Goal: Check status: Check status

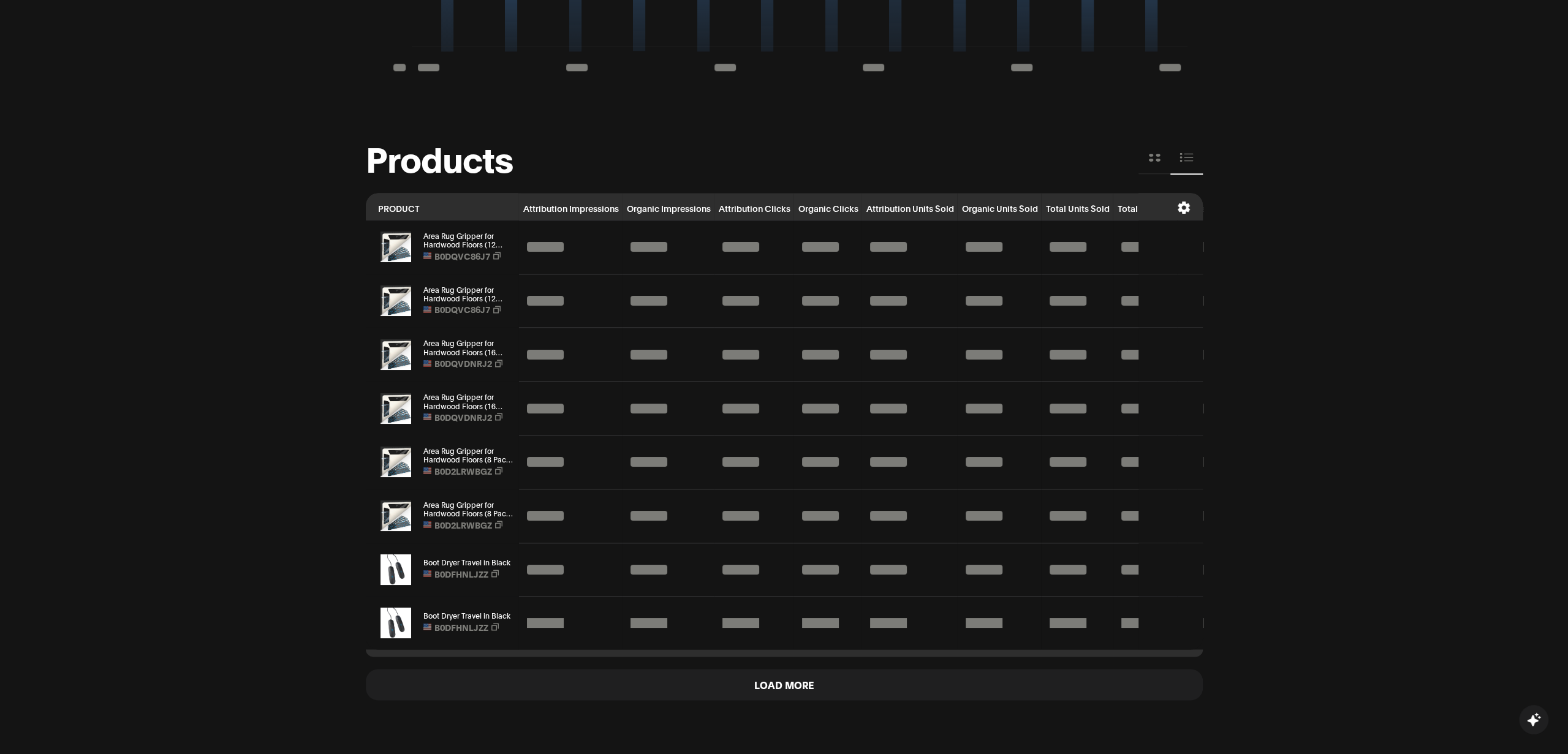
scroll to position [1176, 0]
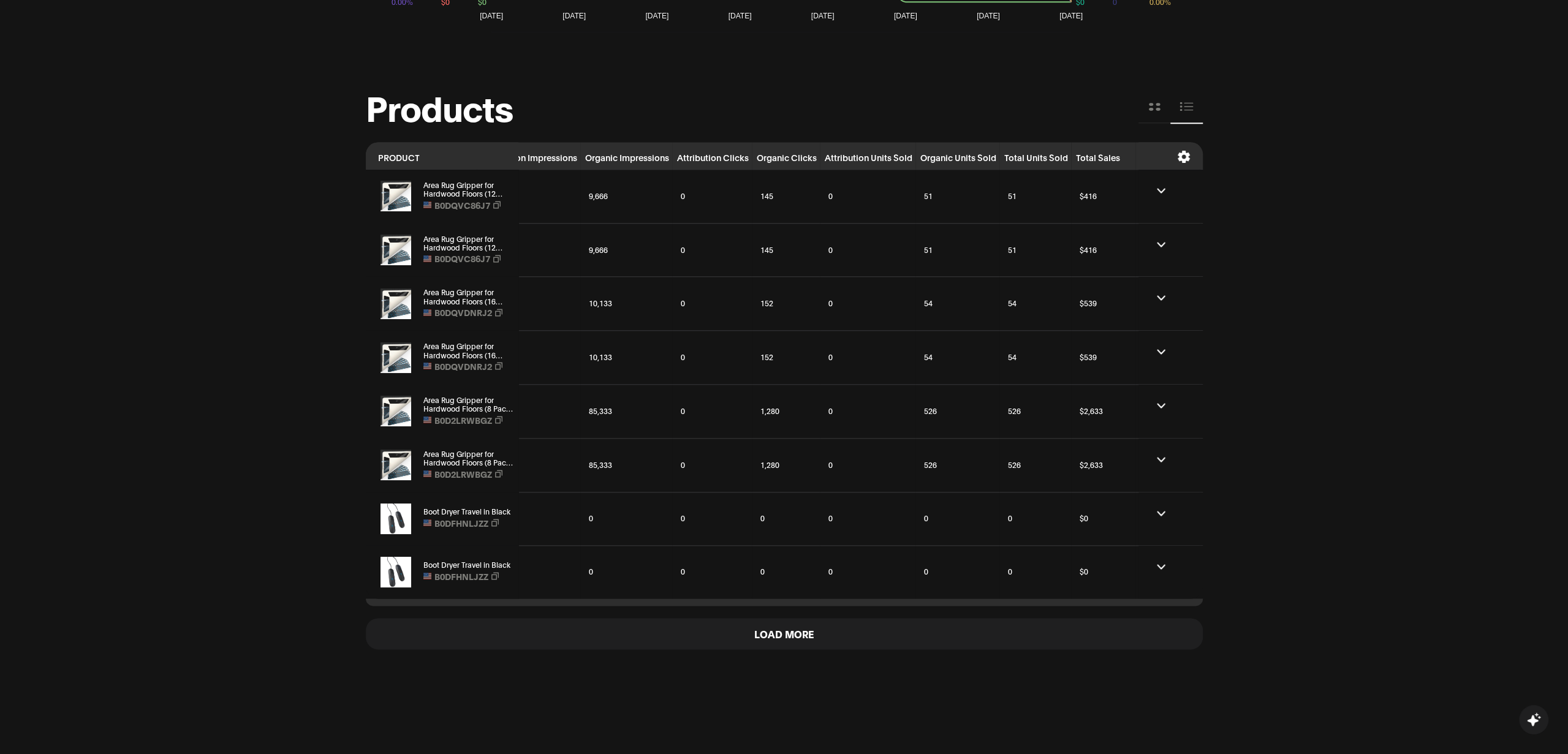
scroll to position [1171, 0]
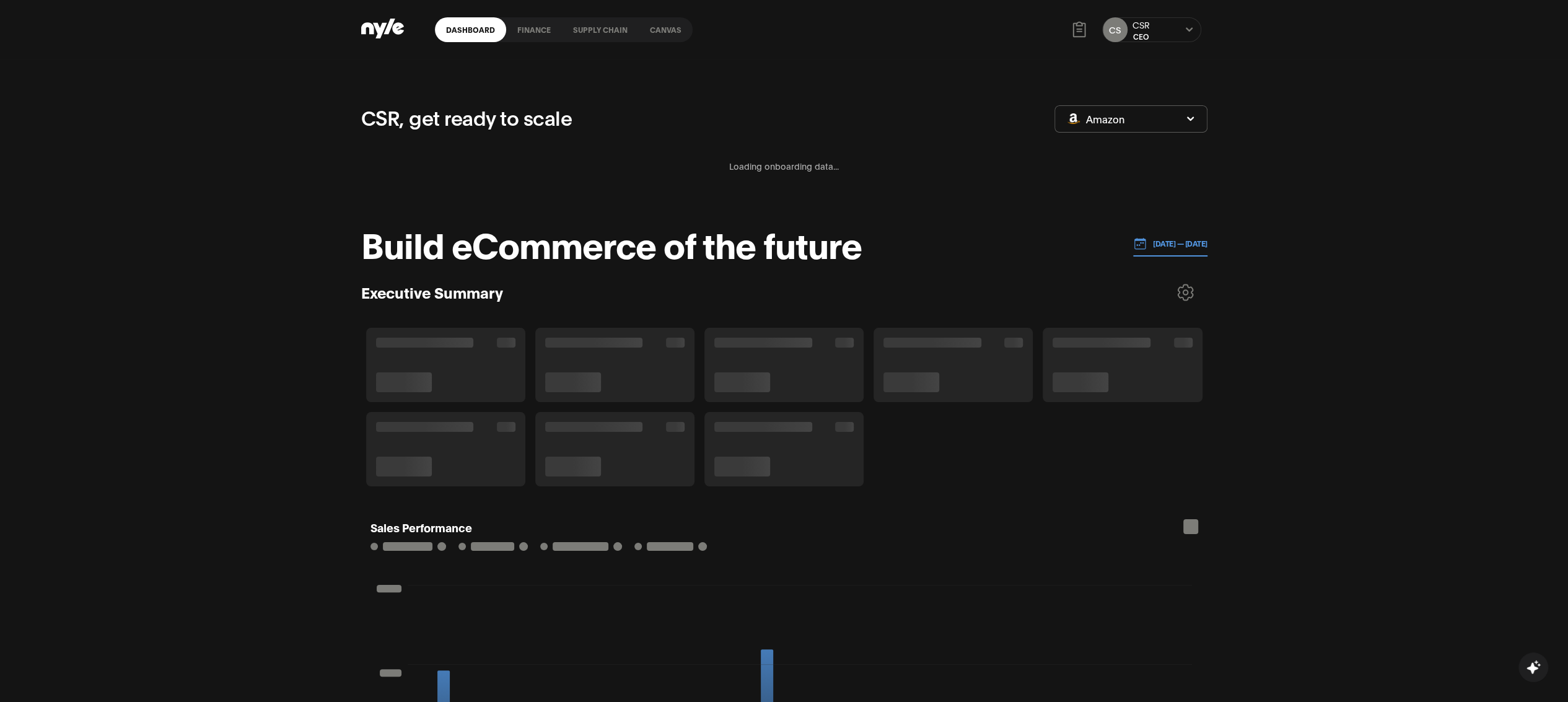
click at [1164, 241] on p "[DATE] — [DATE]" at bounding box center [1176, 243] width 60 height 11
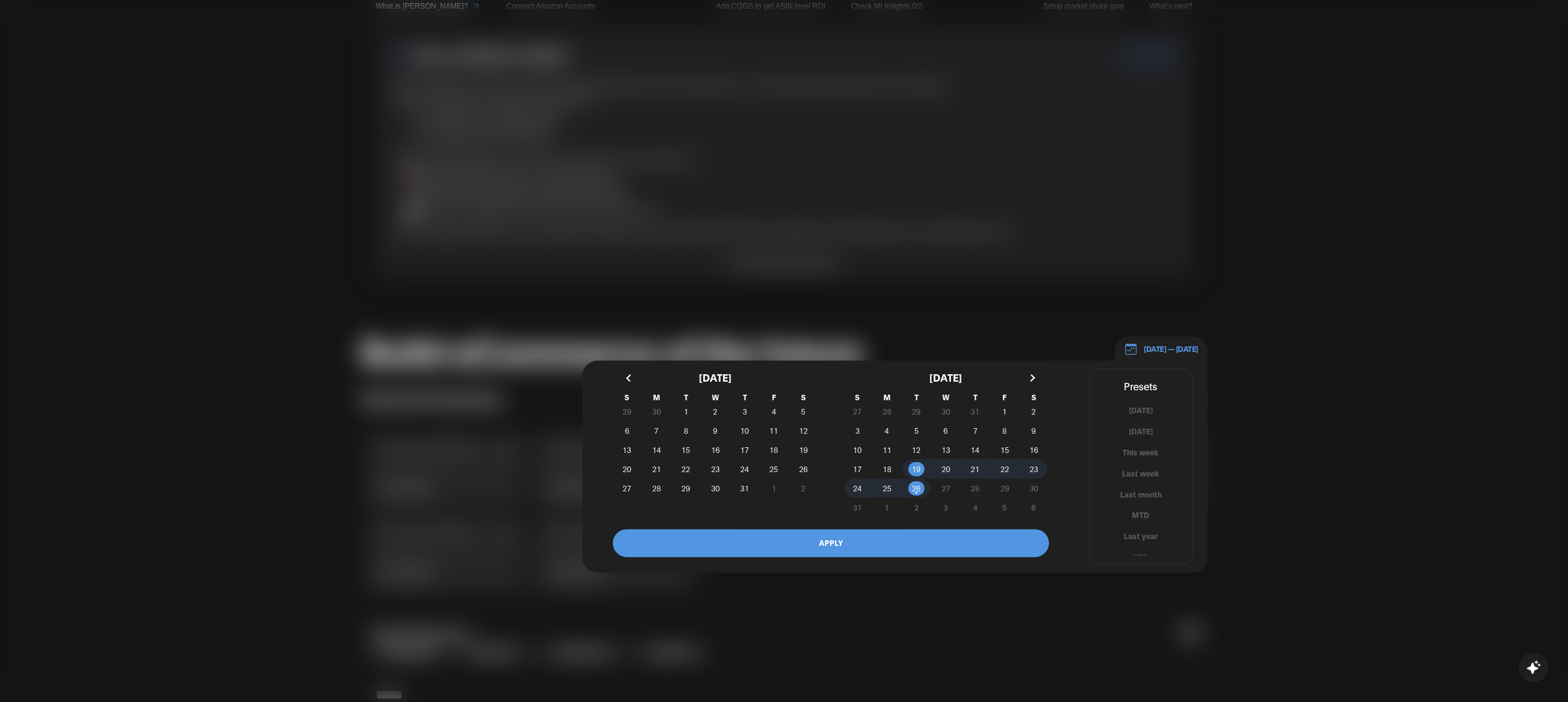
scroll to position [7, 0]
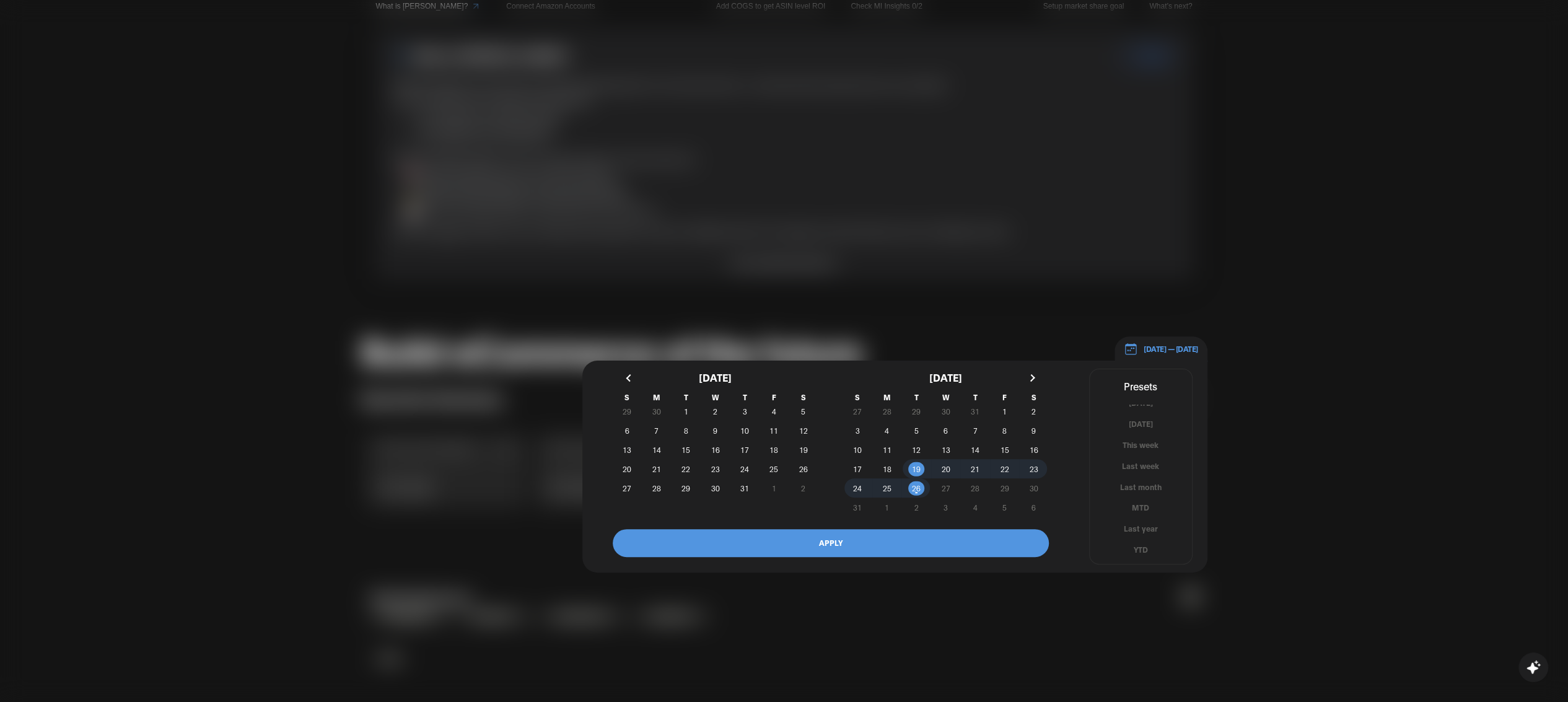
click at [1136, 544] on button "YTD" at bounding box center [1141, 550] width 102 height 12
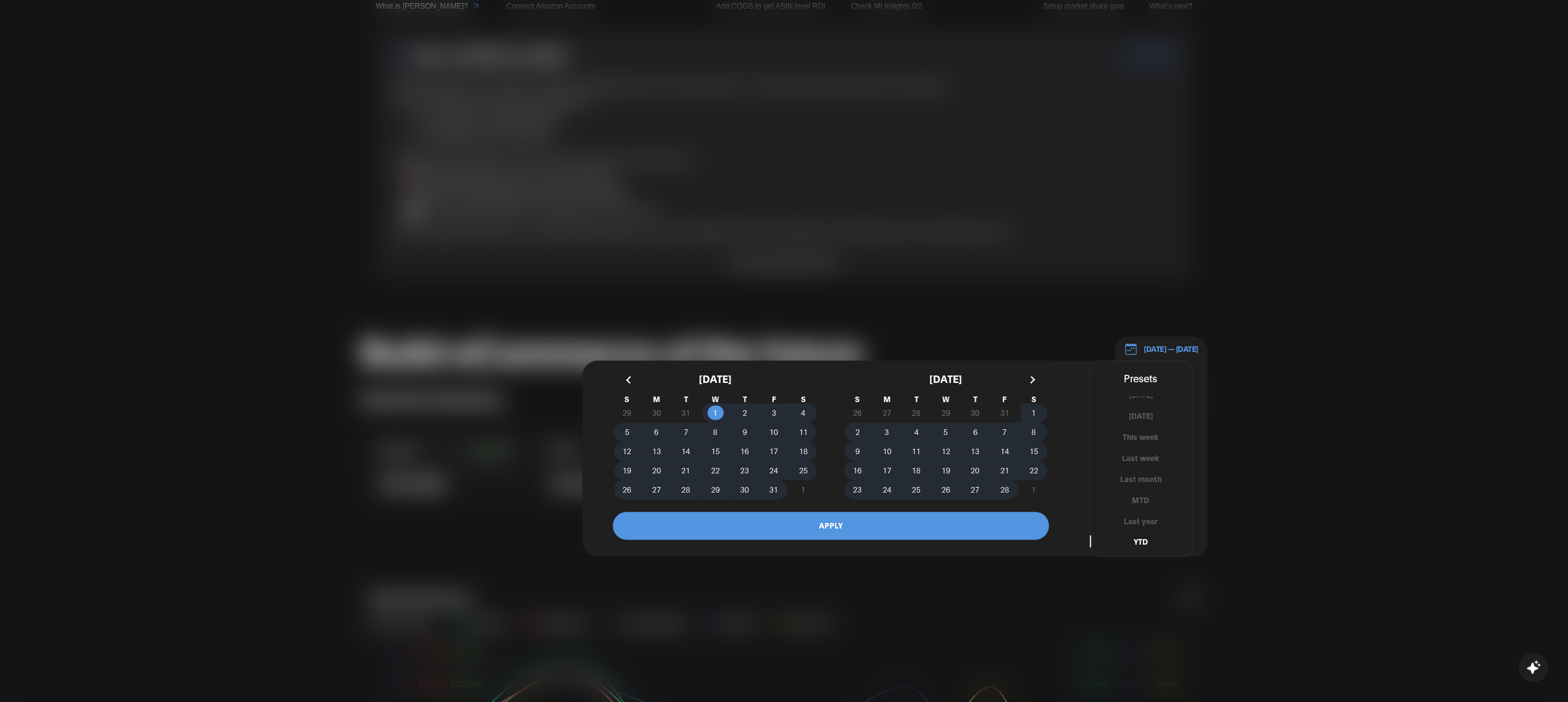
click at [861, 523] on button "APPLY" at bounding box center [830, 525] width 436 height 27
